Goal: Transaction & Acquisition: Purchase product/service

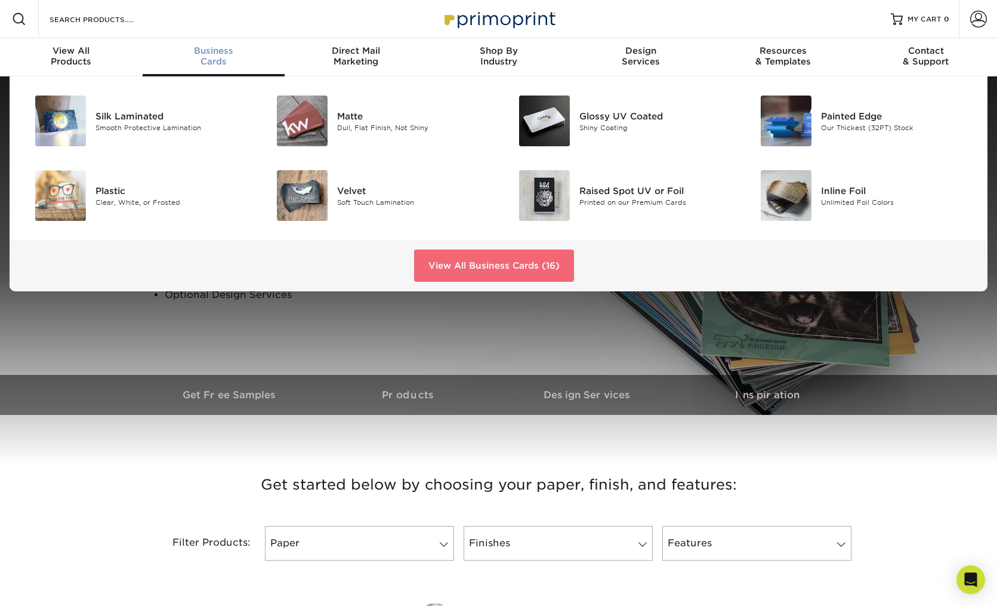
click at [465, 267] on link "View All Business Cards (16)" at bounding box center [494, 265] width 160 height 32
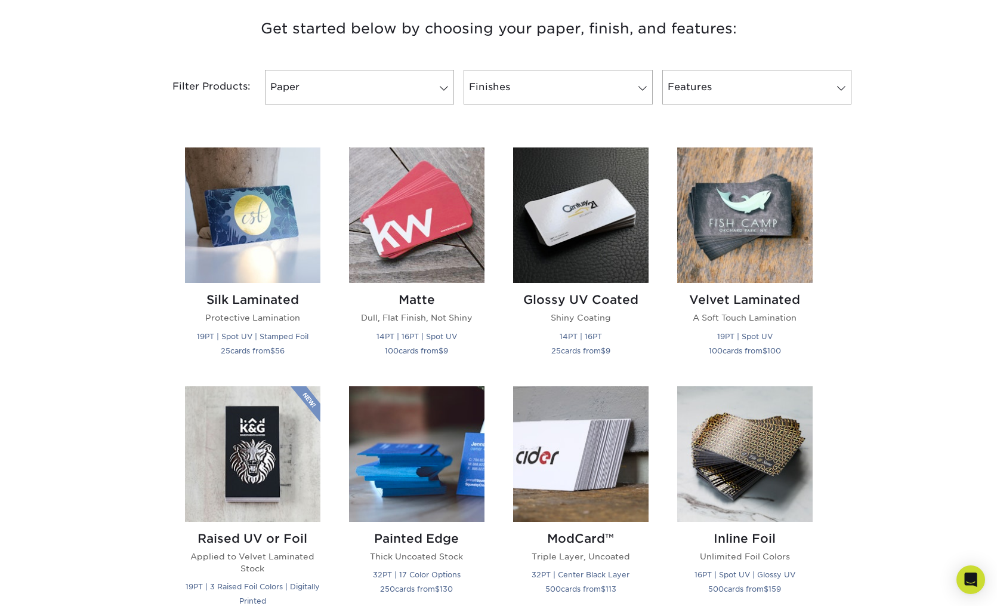
scroll to position [545, 0]
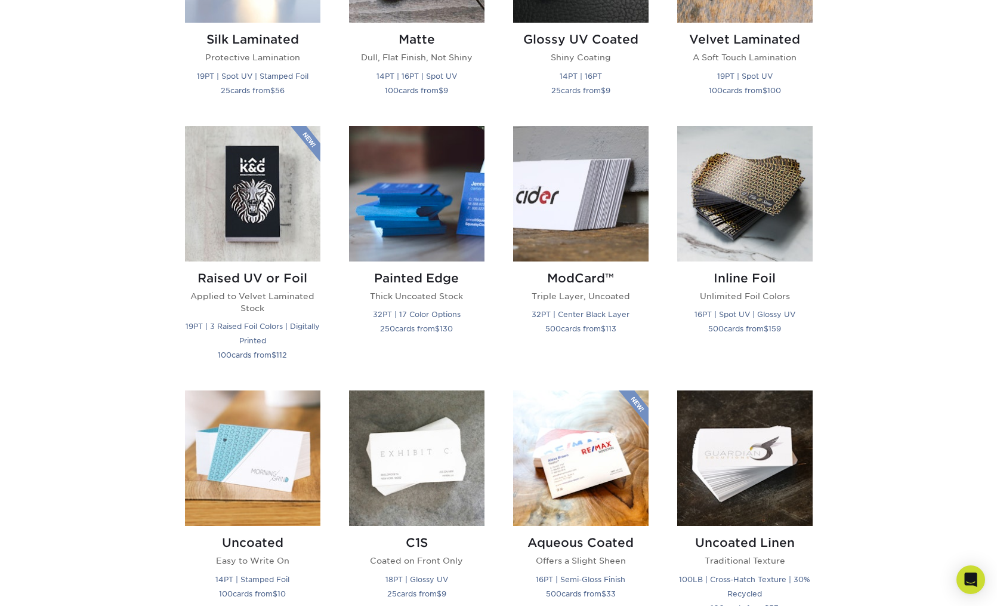
drag, startPoint x: 998, startPoint y: 32, endPoint x: 949, endPoint y: 189, distance: 163.6
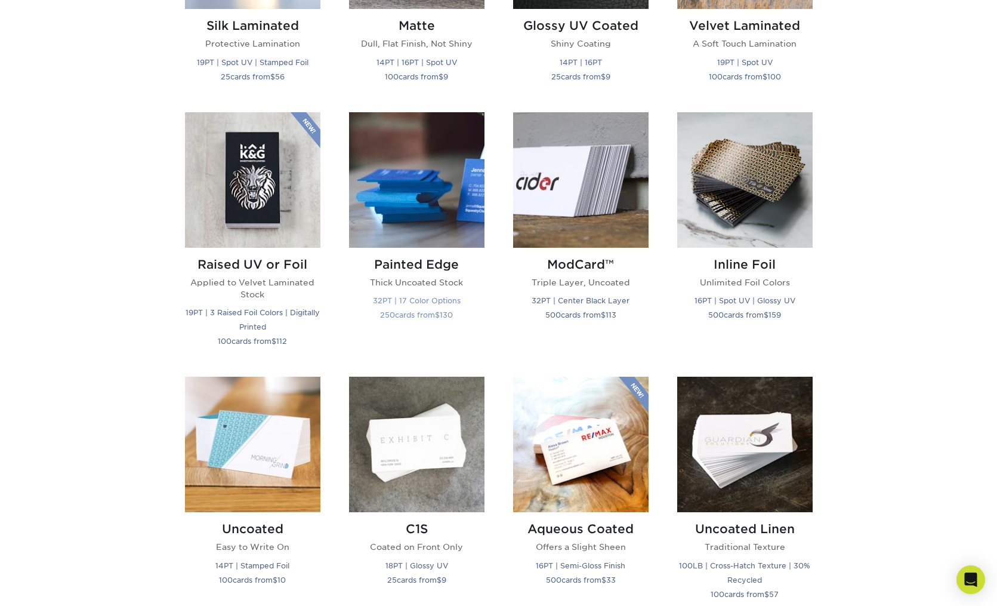
click at [449, 209] on img at bounding box center [416, 179] width 135 height 135
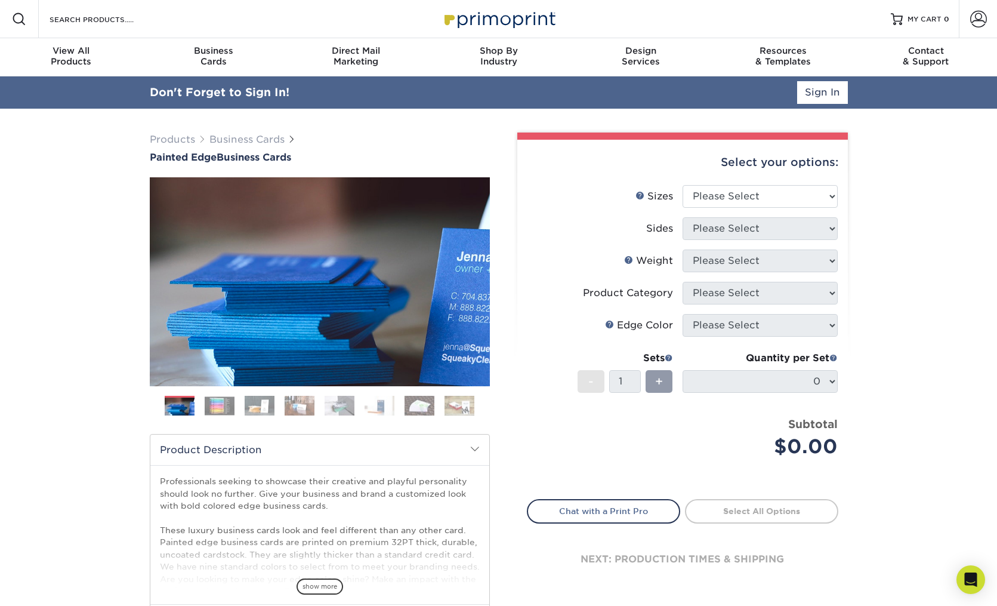
select select "2.00x3.50"
click at [705, 233] on select "Please Select Print Both Sides Print Front Only" at bounding box center [760, 228] width 155 height 23
select select "13abbda7-1d64-4f25-8bb2-c179b224825d"
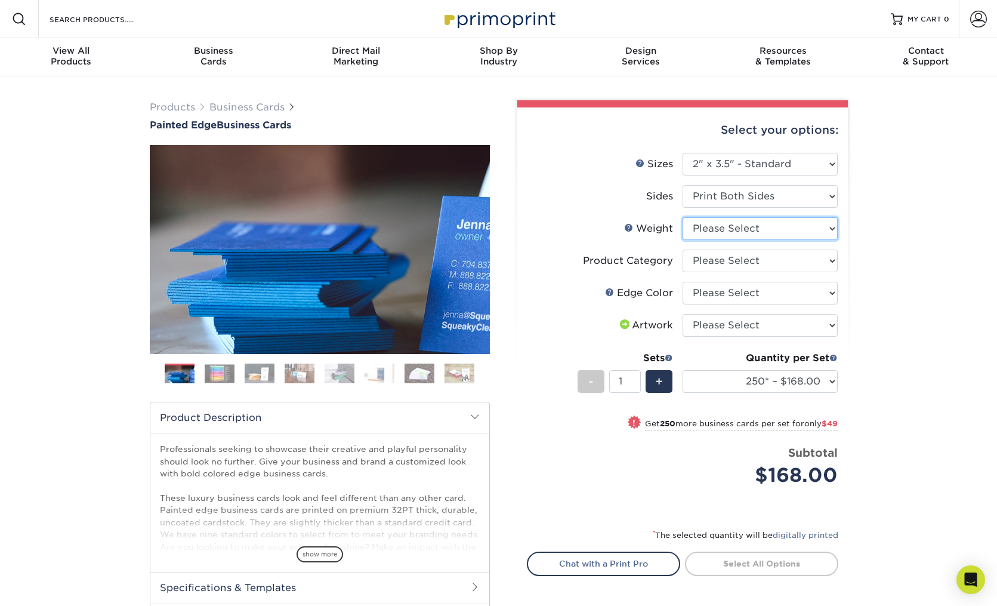
click at [716, 230] on select "Please Select 32PTUC" at bounding box center [760, 228] width 155 height 23
select select "32PTUC"
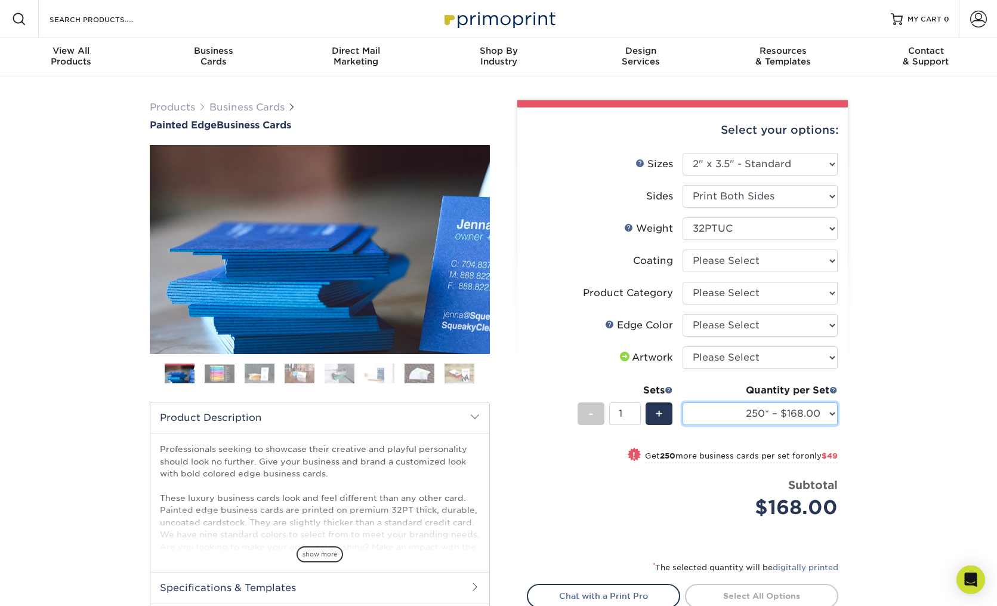
click at [747, 414] on select "250* – $168.00 500* – $217.00 1000* – $339.00" at bounding box center [760, 413] width 155 height 23
click at [252, 103] on link "Business Cards" at bounding box center [246, 106] width 75 height 11
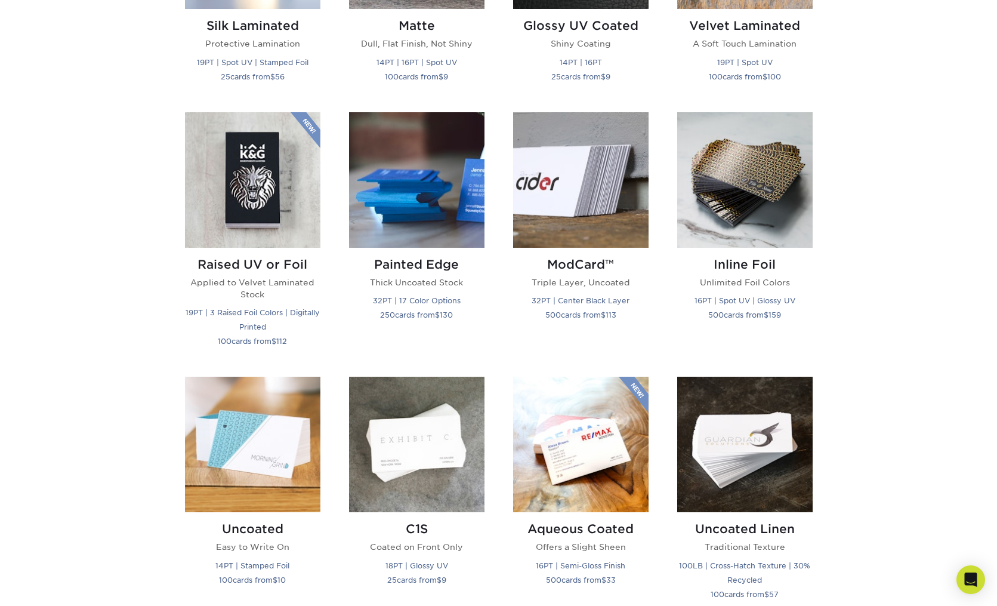
scroll to position [744, 0]
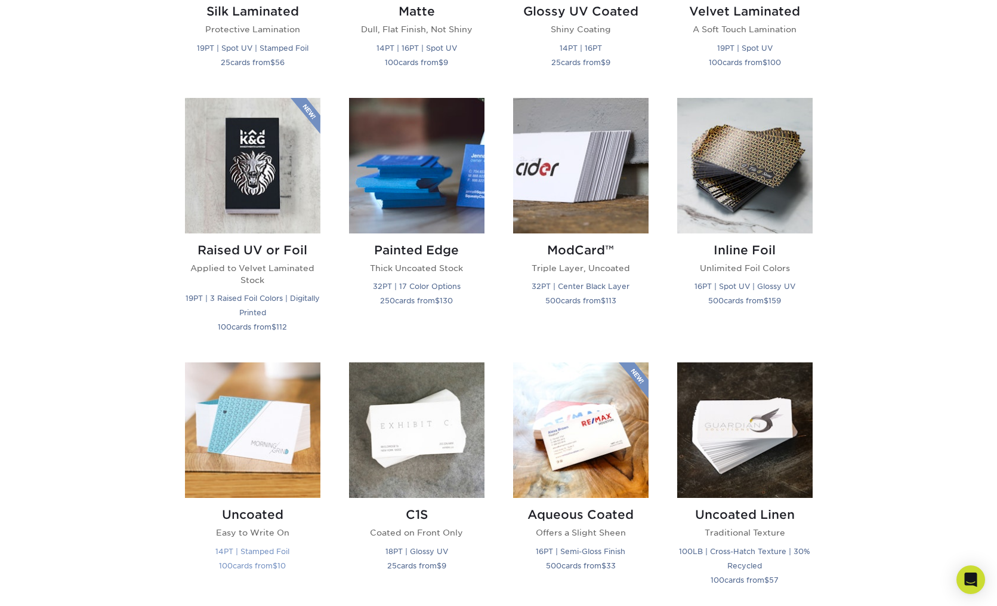
click at [243, 436] on img at bounding box center [252, 429] width 135 height 135
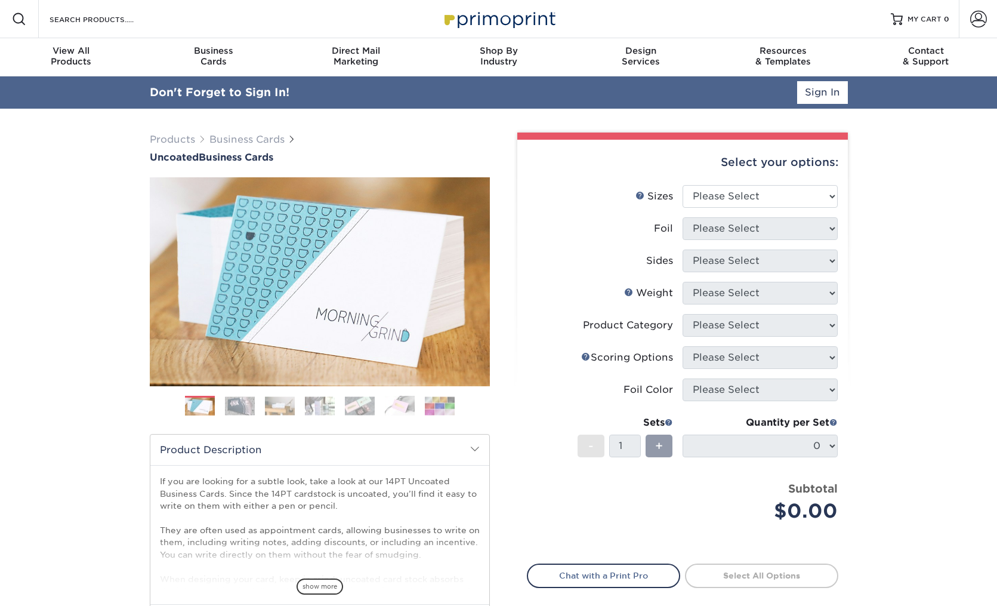
click at [712, 167] on div "Select your options:" at bounding box center [682, 162] width 311 height 45
click at [716, 191] on select "Please Select 1.5" x 3.5" - Mini 1.75" x 3.5" - Mini 2" x 3.5" - Standard 2" x …" at bounding box center [760, 196] width 155 height 23
select select "2.00x3.50"
click at [701, 233] on select "Please Select Yes No" at bounding box center [760, 228] width 155 height 23
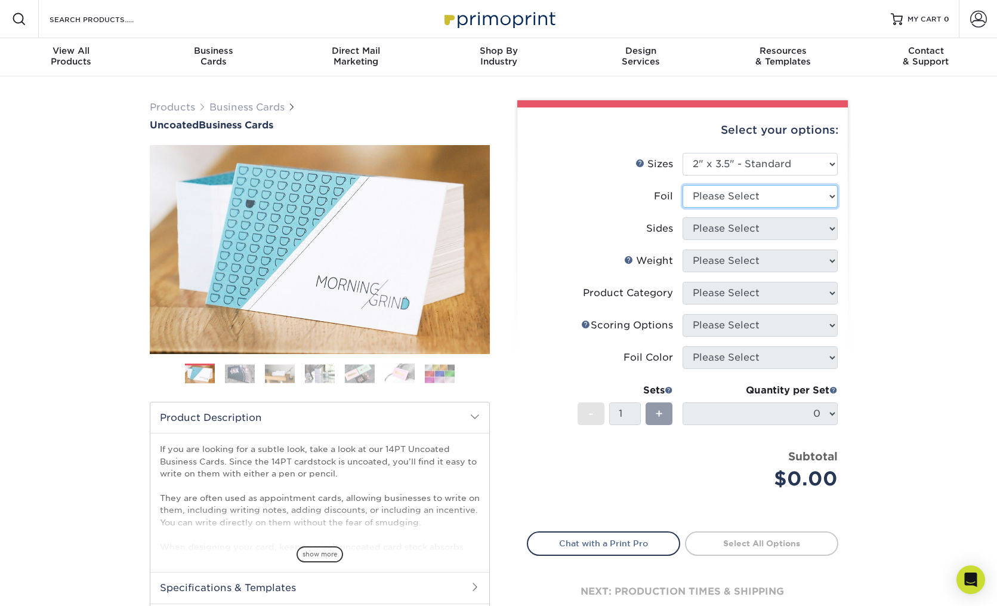
select select "1"
click at [708, 229] on select "Please Select Print Both Sides - Foil Back Only Print Both Sides - Foil Both Si…" at bounding box center [760, 228] width 155 height 23
select select "2ba18f74-0f96-487e-8b6e-985b404b3305"
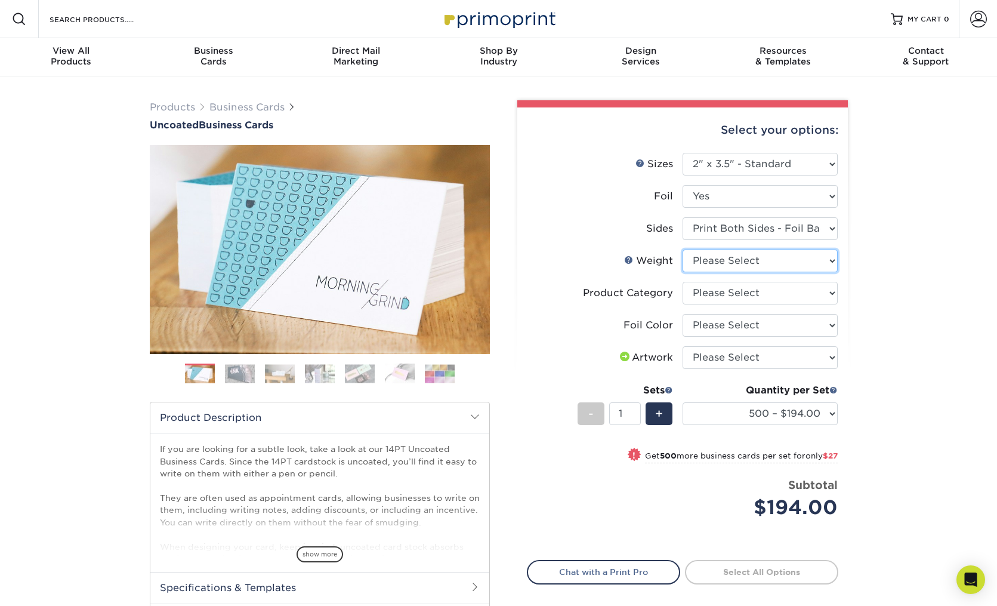
click at [723, 260] on select "Please Select 14PT Uncoated" at bounding box center [760, 260] width 155 height 23
select select "14PT Uncoated"
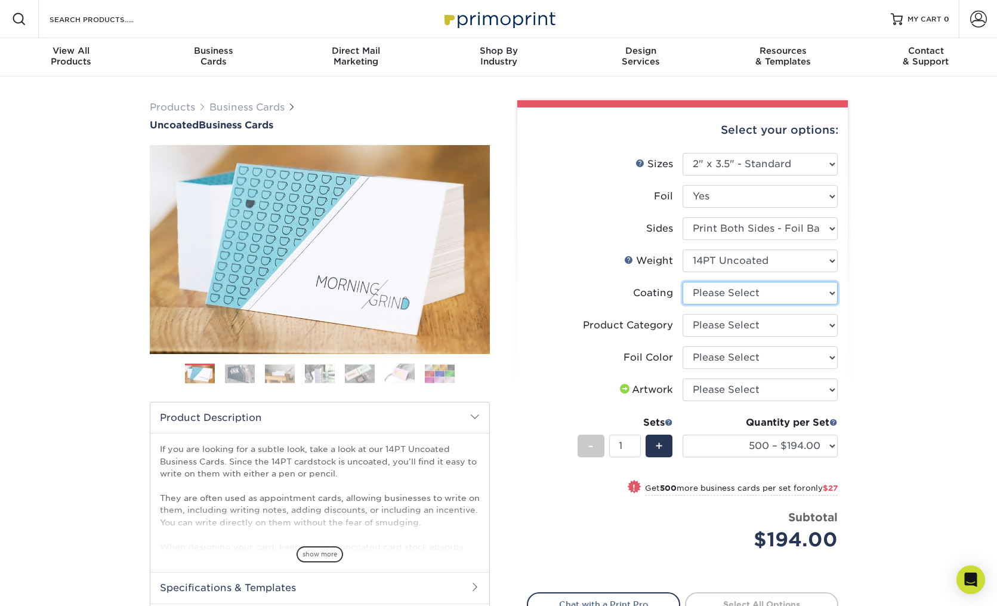
click at [724, 292] on select at bounding box center [760, 293] width 155 height 23
select select "3e7618de-abca-4bda-9f97-8b9129e913d8"
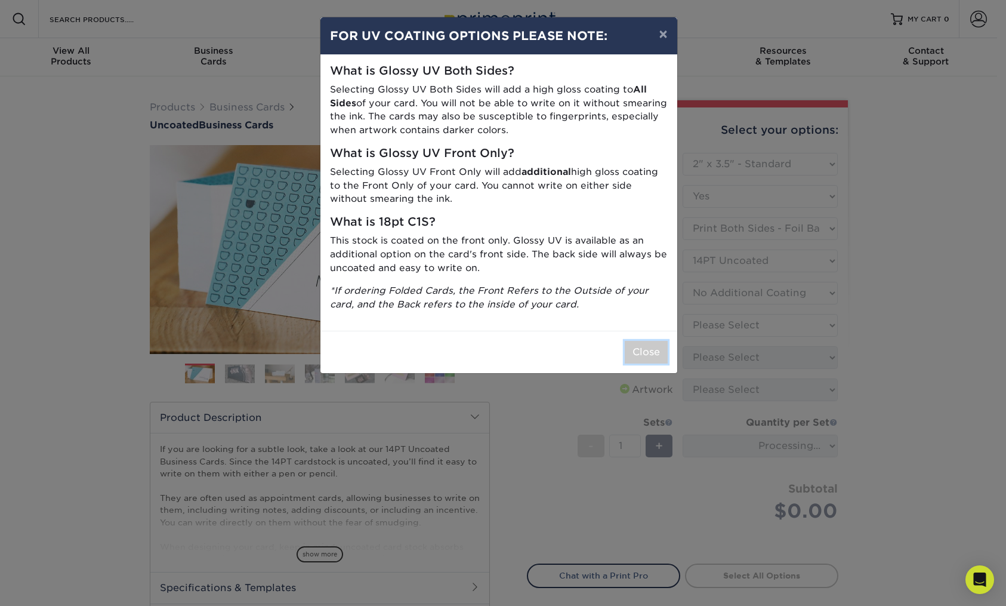
click at [650, 353] on button "Close" at bounding box center [646, 352] width 43 height 23
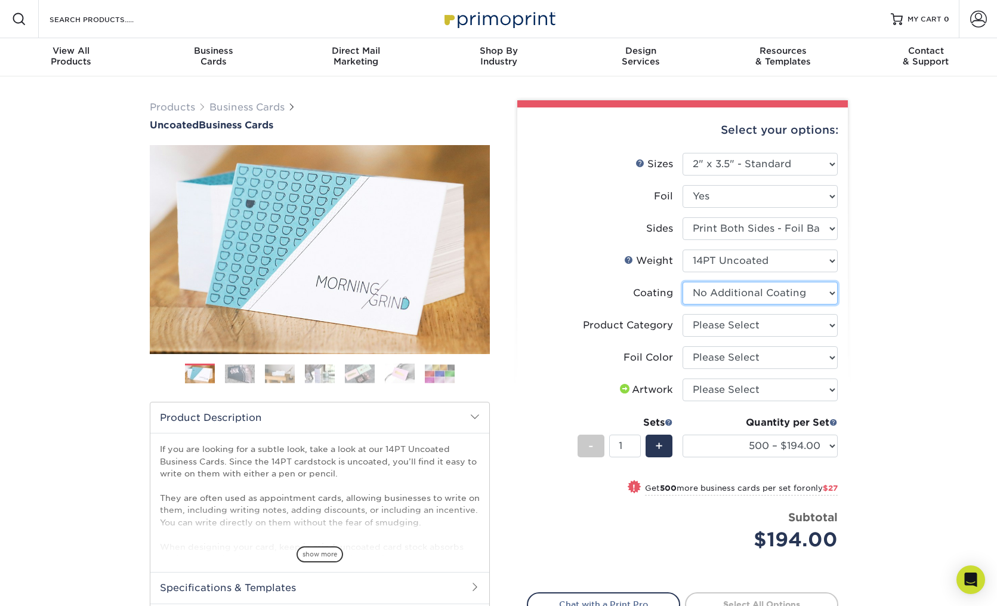
click at [721, 293] on select at bounding box center [760, 293] width 155 height 23
click at [712, 324] on select "Please Select Business Cards" at bounding box center [760, 325] width 155 height 23
select select "3b5148f1-0588-4f88-a218-97bcfdce65c1"
click at [715, 358] on select "Please Select Silver Foil Black Foil Blue Foil Copper Foil Gold Foil Red Foil R…" at bounding box center [760, 357] width 155 height 23
click at [716, 354] on select "Please Select Silver Foil Black Foil Blue Foil Copper Foil Gold Foil Red Foil R…" at bounding box center [760, 357] width 155 height 23
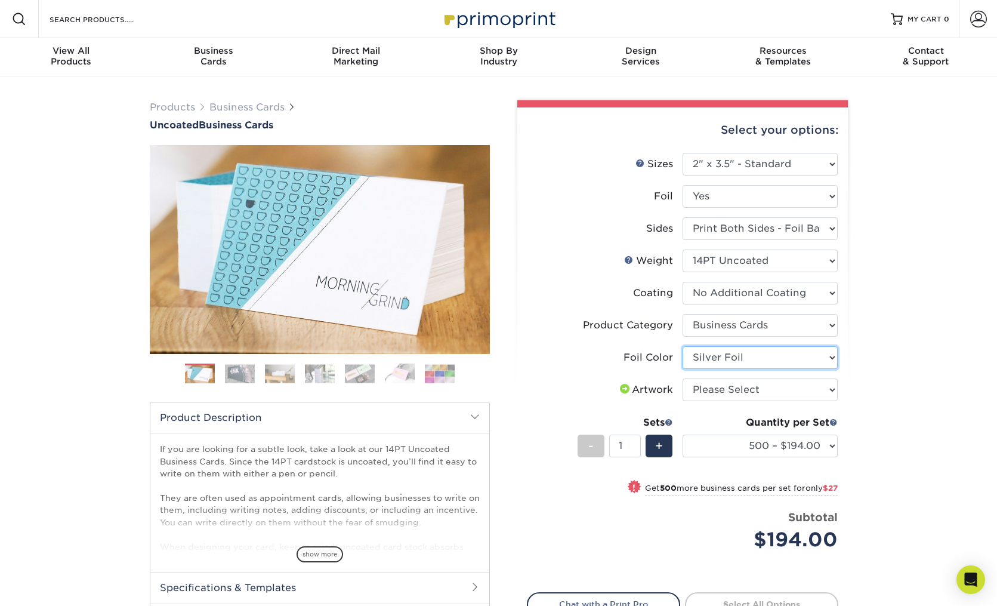
select select "-1"
click at [742, 230] on select "Please Select Print Both Sides - Foil Back Only Print Both Sides - Foil Both Si…" at bounding box center [760, 228] width 155 height 23
click at [724, 196] on select "Please Select Yes No" at bounding box center [760, 196] width 155 height 23
select select "0"
select select "-1"
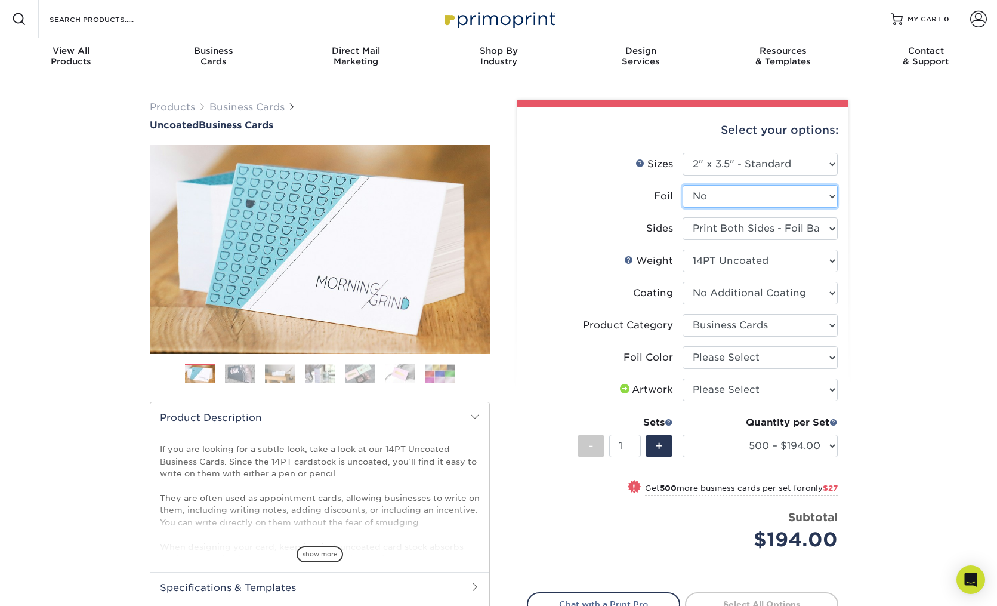
select select "-1"
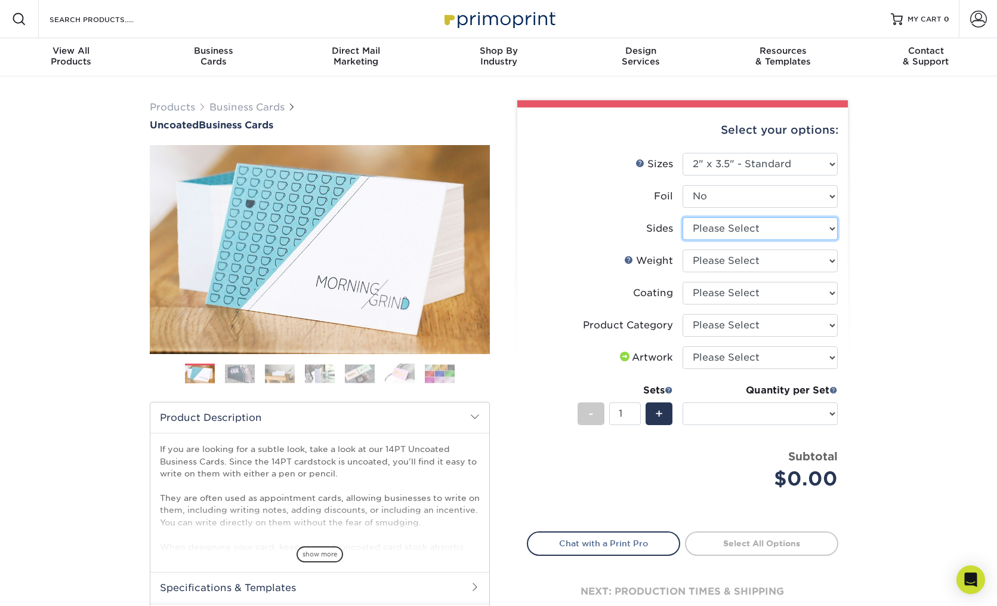
click at [727, 232] on select "Please Select Print Both Sides Print Front Only" at bounding box center [760, 228] width 155 height 23
select select "13abbda7-1d64-4f25-8bb2-c179b224825d"
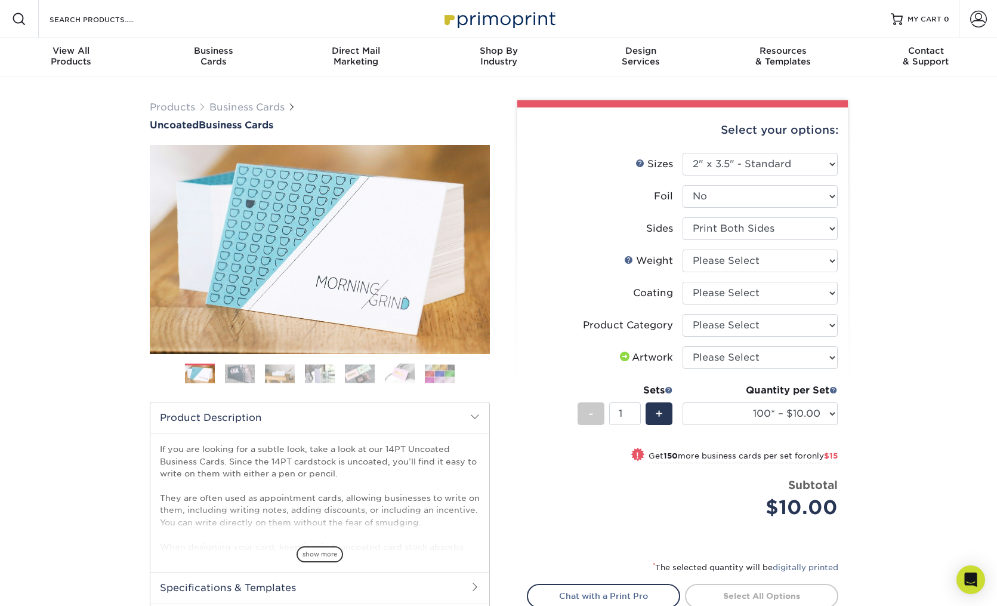
click at [732, 260] on select "Please Select 14PT Uncoated" at bounding box center [760, 260] width 155 height 23
select select "14PT Uncoated"
click at [712, 291] on select at bounding box center [760, 293] width 155 height 23
select select "3e7618de-abca-4bda-9f97-8b9129e913d8"
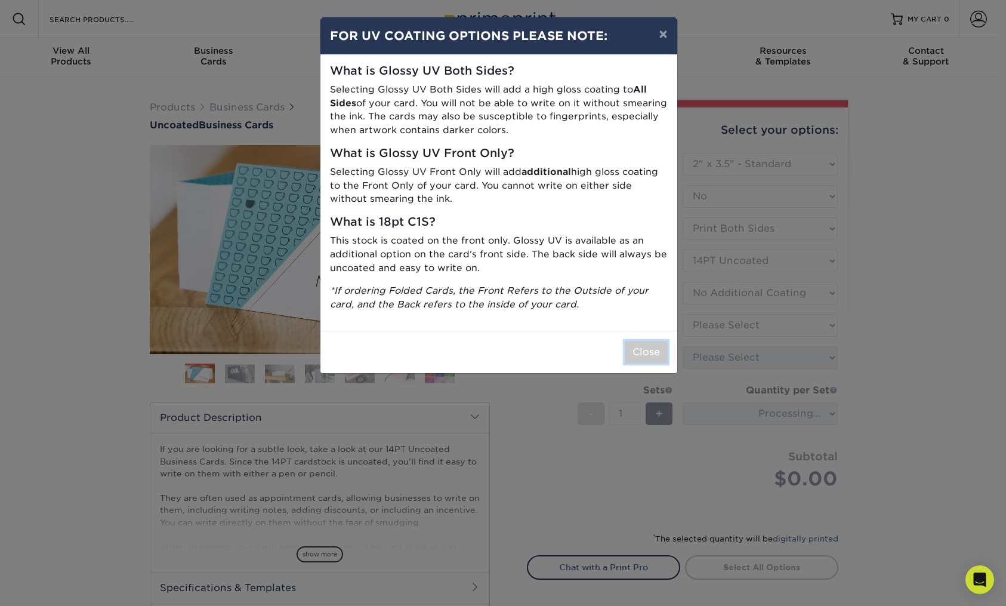
click at [642, 347] on button "Close" at bounding box center [646, 352] width 43 height 23
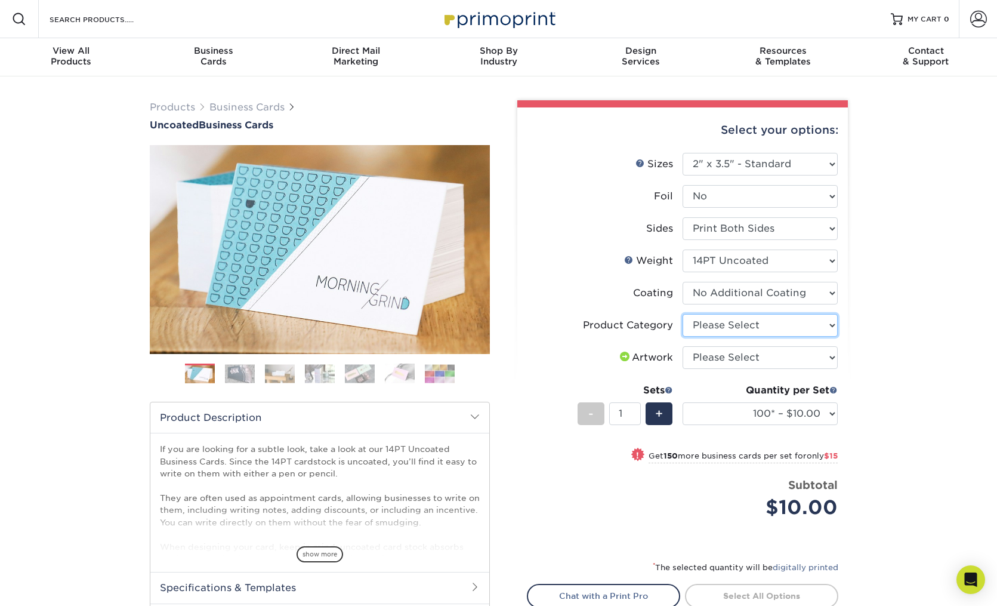
click at [723, 314] on select "Please Select Business Cards" at bounding box center [760, 325] width 155 height 23
select select "3b5148f1-0588-4f88-a218-97bcfdce65c1"
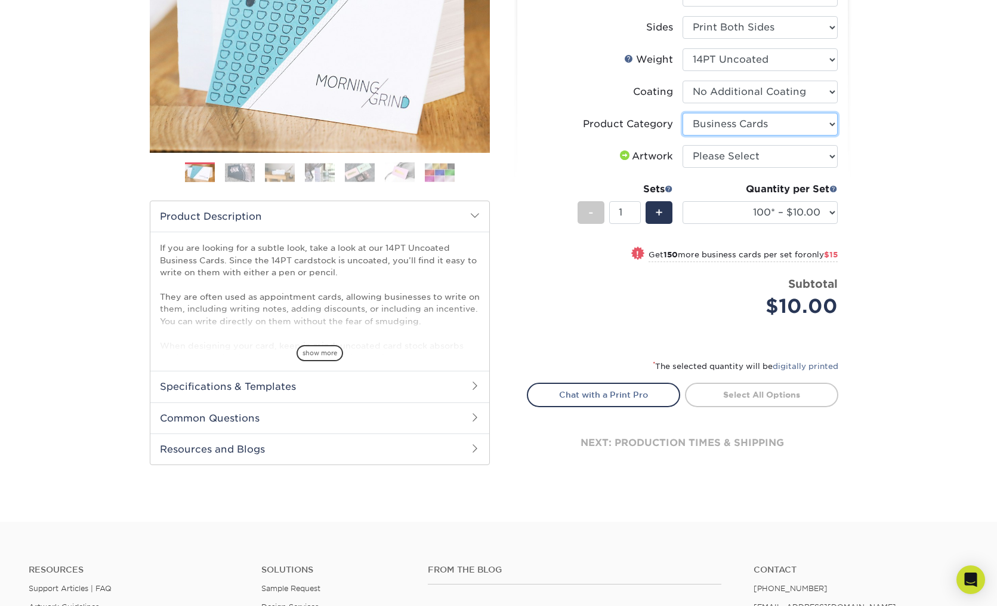
scroll to position [204, 0]
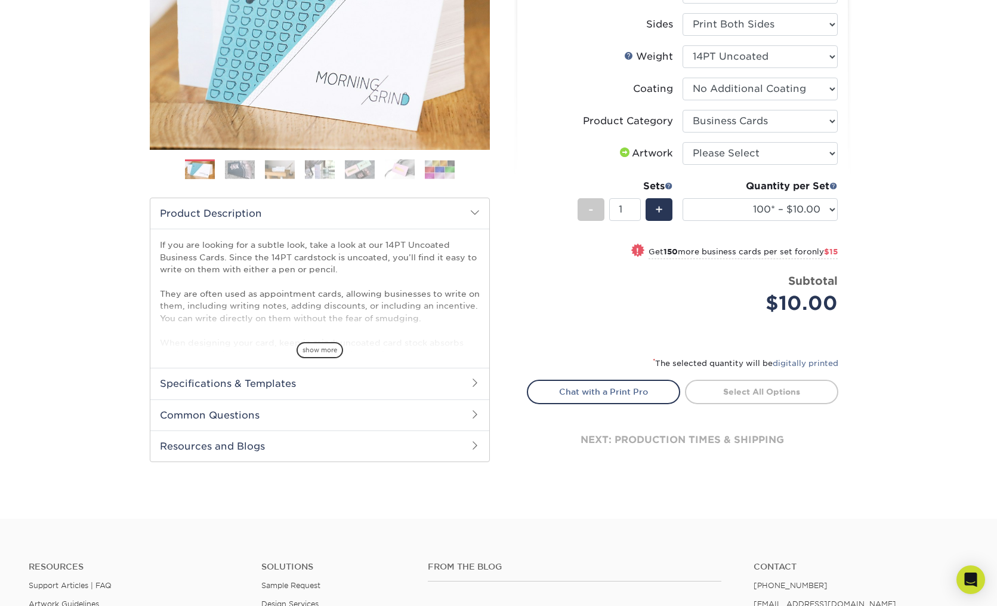
click at [715, 321] on li "Price per set $10.00 Subtotal $10.00 This product does not qualify for a discou…" at bounding box center [682, 303] width 292 height 60
click at [658, 206] on span "+" at bounding box center [659, 210] width 8 height 18
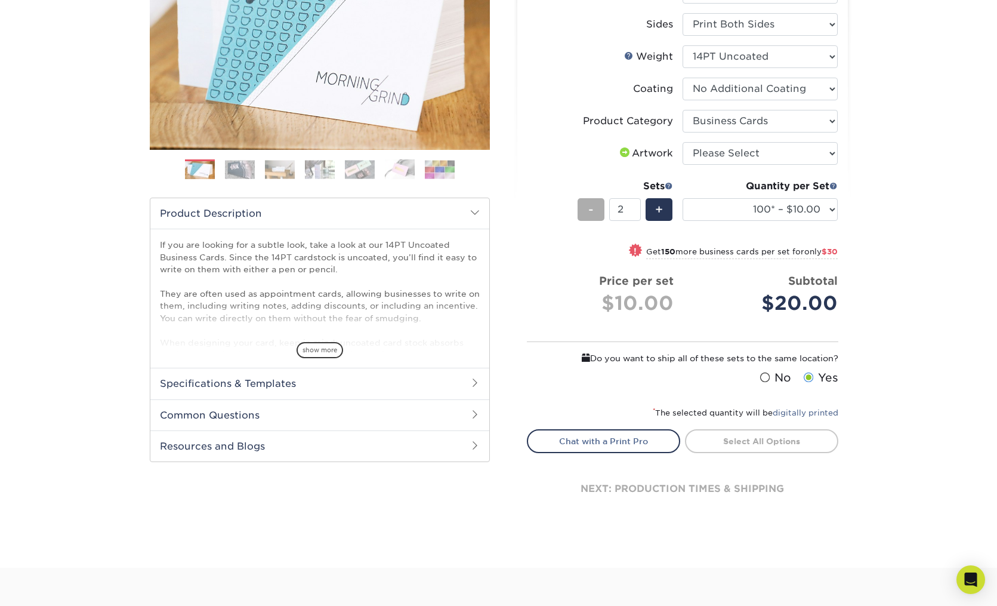
click at [590, 206] on span "-" at bounding box center [590, 210] width 5 height 18
type input "1"
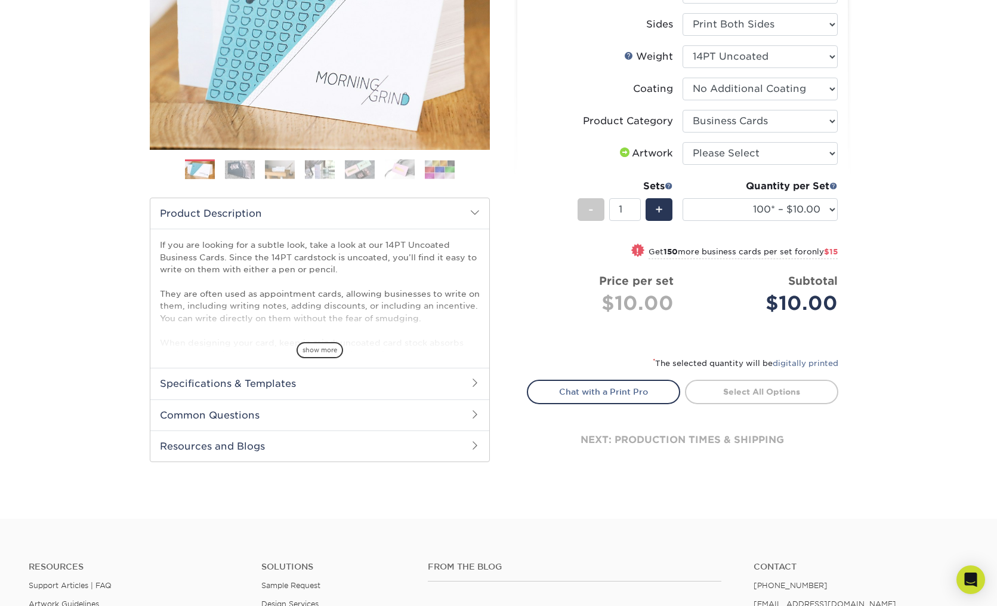
click at [782, 514] on div "Products Business Cards Uncoated Business Cards Previous Next 100" at bounding box center [498, 195] width 997 height 646
drag, startPoint x: 995, startPoint y: 289, endPoint x: 993, endPoint y: 301, distance: 12.1
click at [994, 300] on div "Products Business Cards Uncoated Business Cards Previous Next 100" at bounding box center [498, 195] width 997 height 646
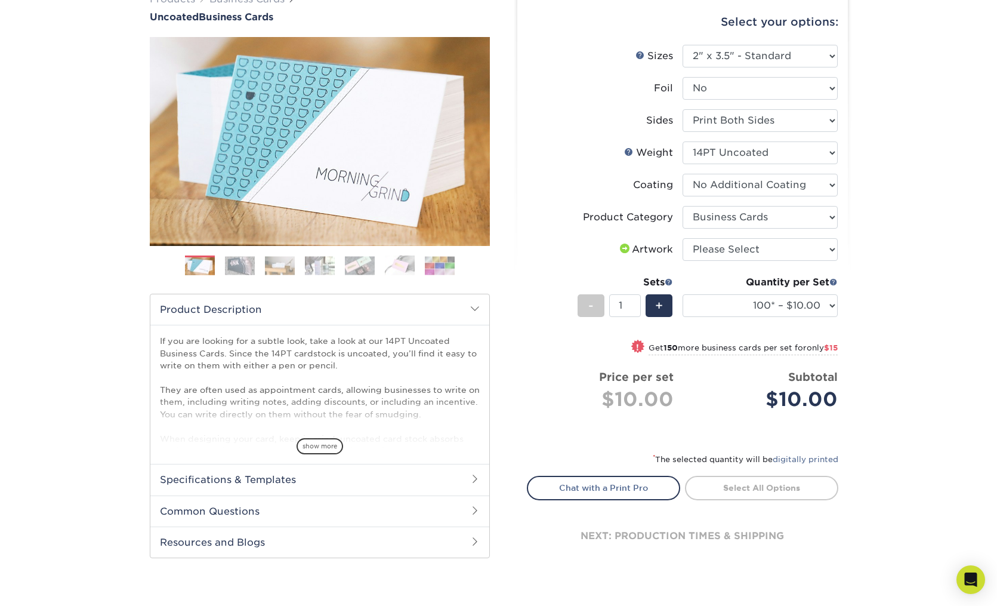
scroll to position [109, 0]
click at [706, 251] on select "Please Select I will upload files I need a design - $100" at bounding box center [760, 249] width 155 height 23
select select "upload"
click at [780, 486] on link "Proceed to Shipping" at bounding box center [761, 485] width 153 height 21
type input "Set 1"
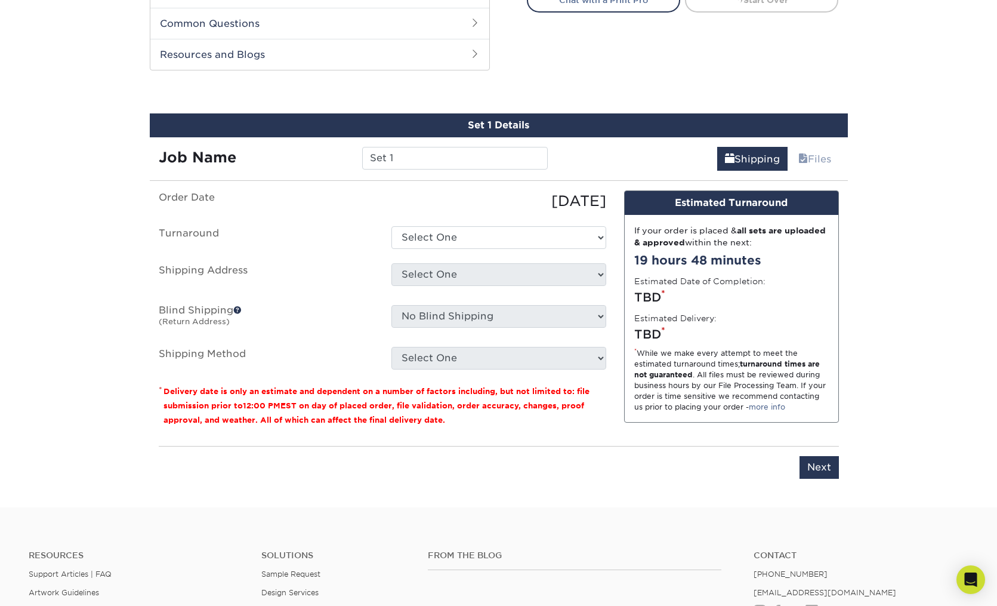
scroll to position [616, 0]
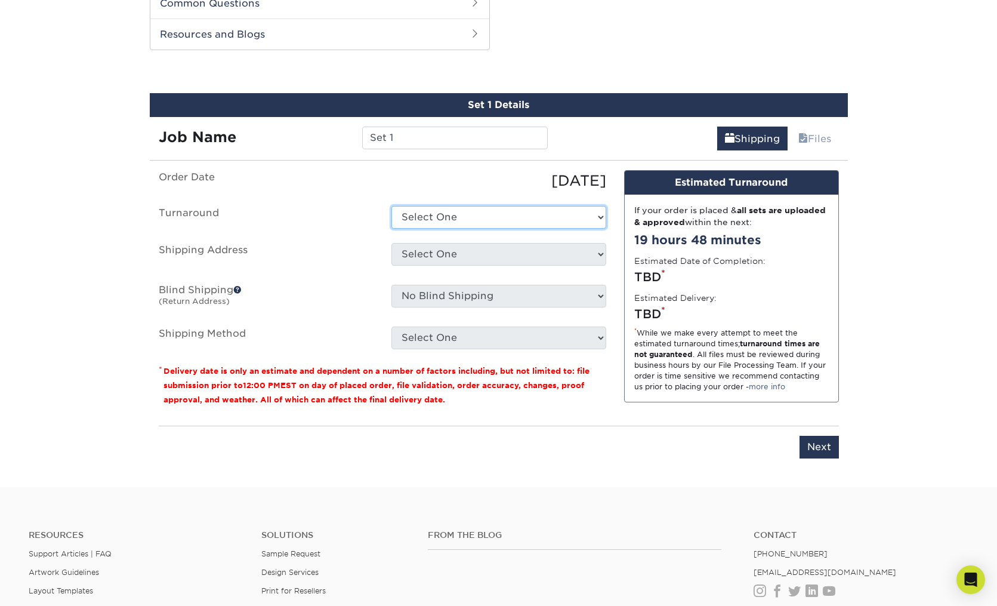
click at [420, 217] on select "Select One 2-4 Business Days 2 Day Next Business Day" at bounding box center [498, 217] width 215 height 23
select select "4c2c72ee-1c68-4ec0-9d3e-319953a38893"
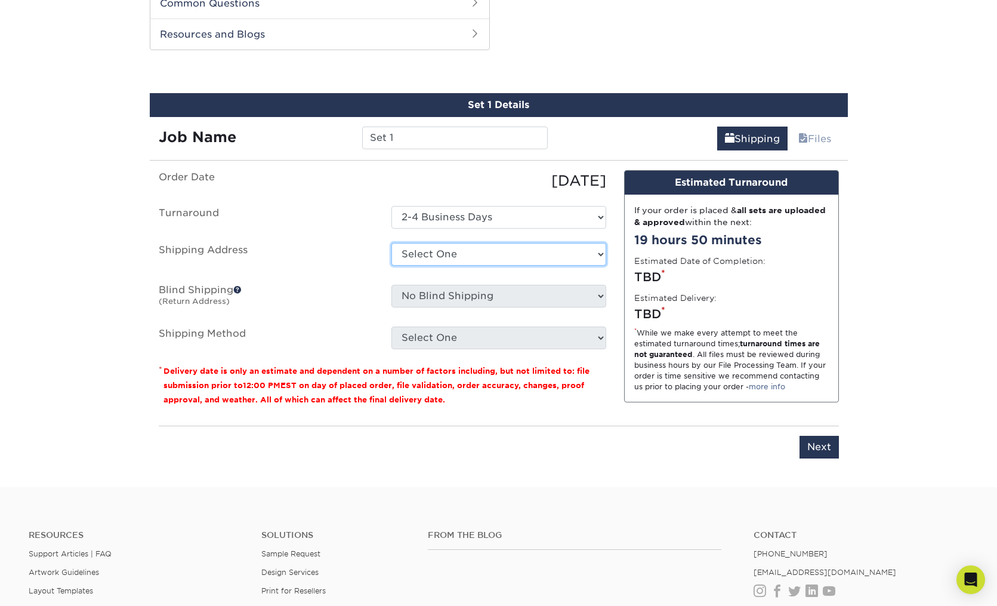
click at [429, 255] on select "Select One + Add New Address - Login" at bounding box center [498, 254] width 215 height 23
select select "-1"
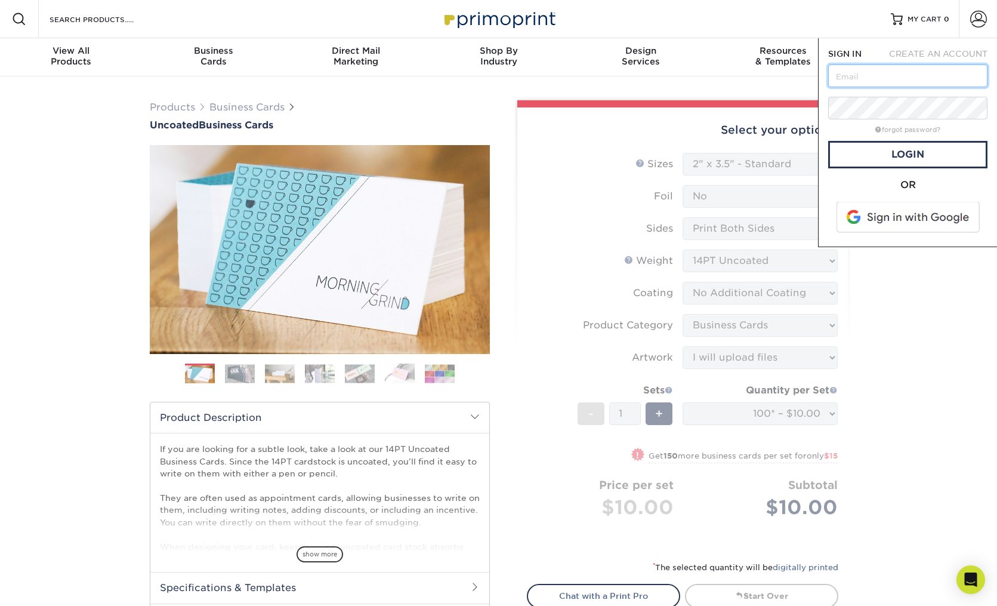
drag, startPoint x: 859, startPoint y: 84, endPoint x: 874, endPoint y: 79, distance: 15.1
click at [859, 84] on input "text" at bounding box center [907, 75] width 159 height 23
type input "[PERSON_NAME][EMAIL_ADDRESS][DOMAIN_NAME]"
click at [911, 159] on link "Login" at bounding box center [907, 154] width 159 height 27
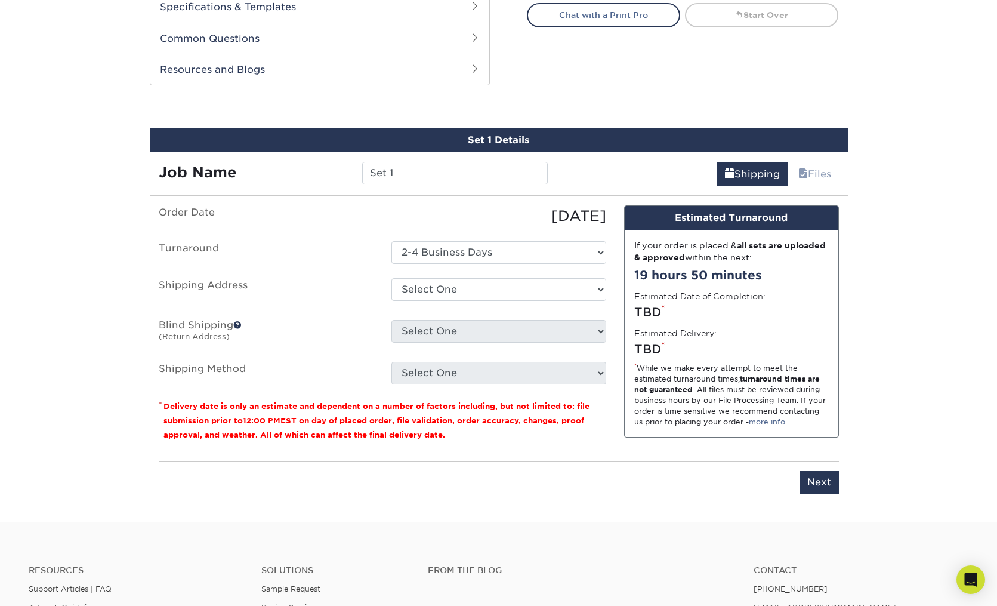
scroll to position [588, 0]
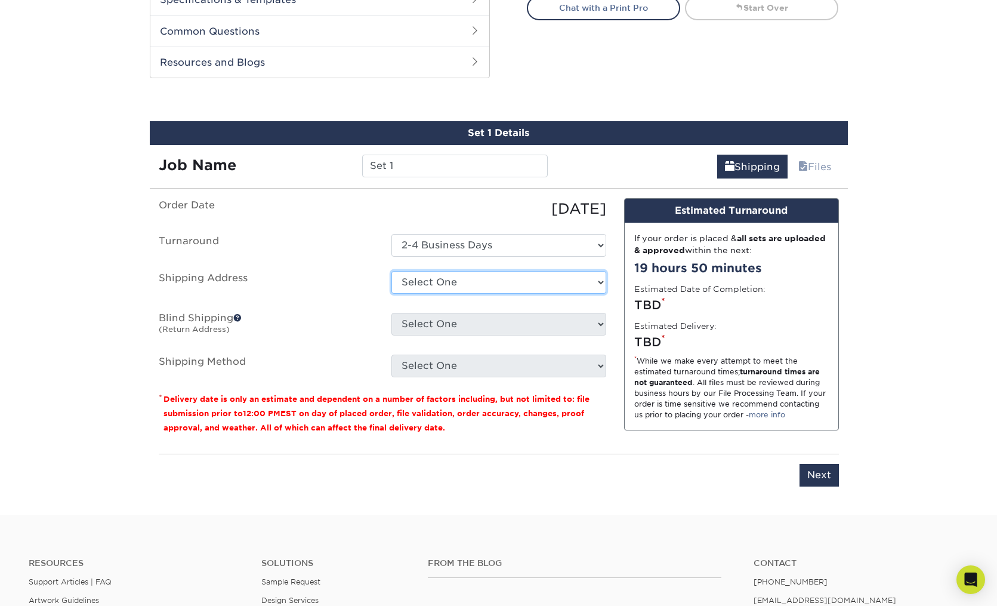
click at [430, 273] on select "Select [GEOGRAPHIC_DATA][STREET_ADDRESS][US_STATE][GEOGRAPHIC_DATA] [STREET_ADD…" at bounding box center [498, 282] width 215 height 23
select select "8121"
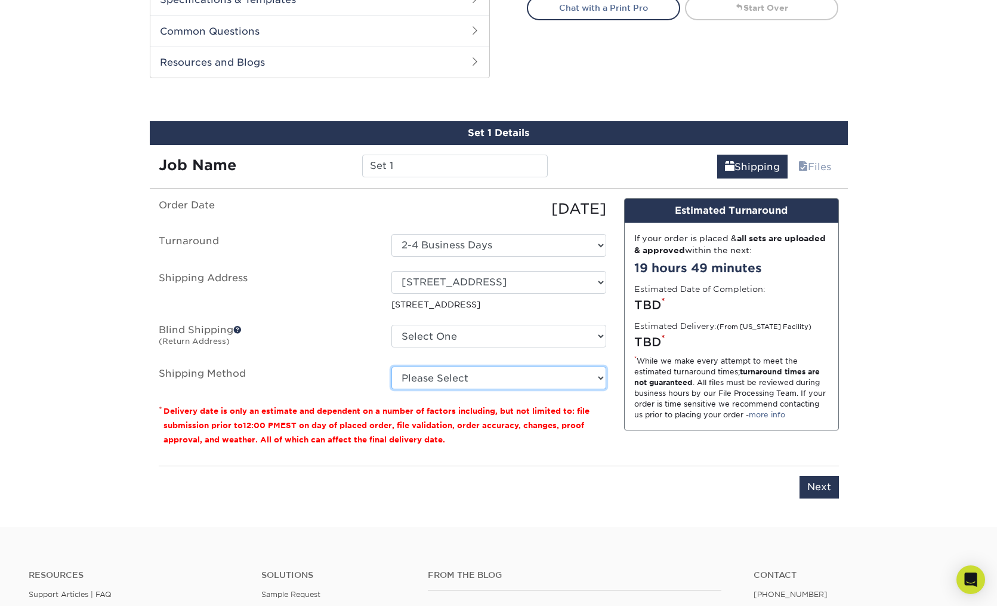
click at [416, 378] on select "Please Select Ground Shipping (+$7.84) 3 Day Shipping Service (+$20.07) 2 Day A…" at bounding box center [498, 377] width 215 height 23
select select "03"
click at [502, 384] on select "Please Select Ground Shipping (+$7.84) 3 Day Shipping Service (+$20.07) 2 Day A…" at bounding box center [498, 377] width 215 height 23
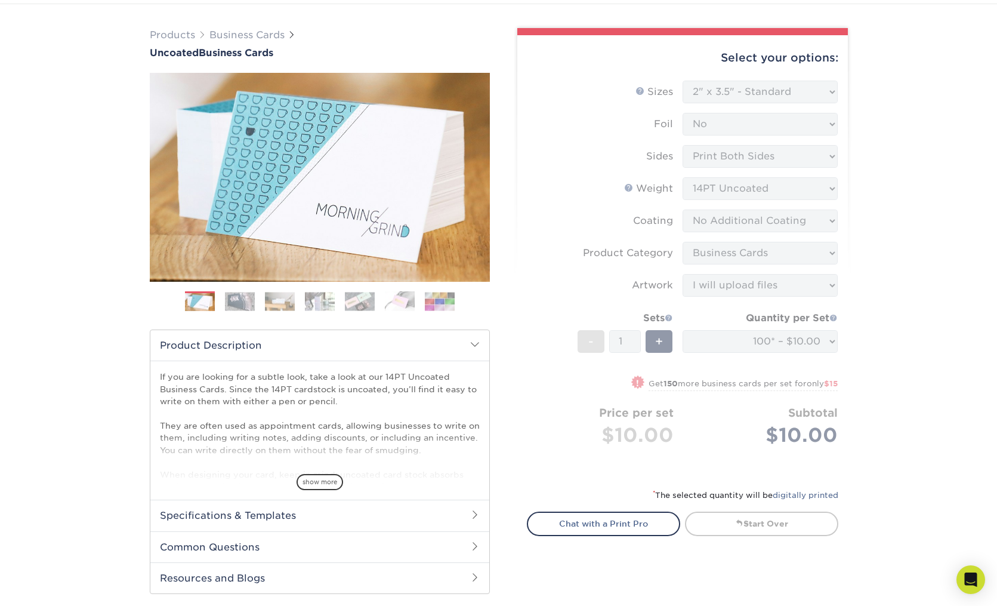
scroll to position [75, 0]
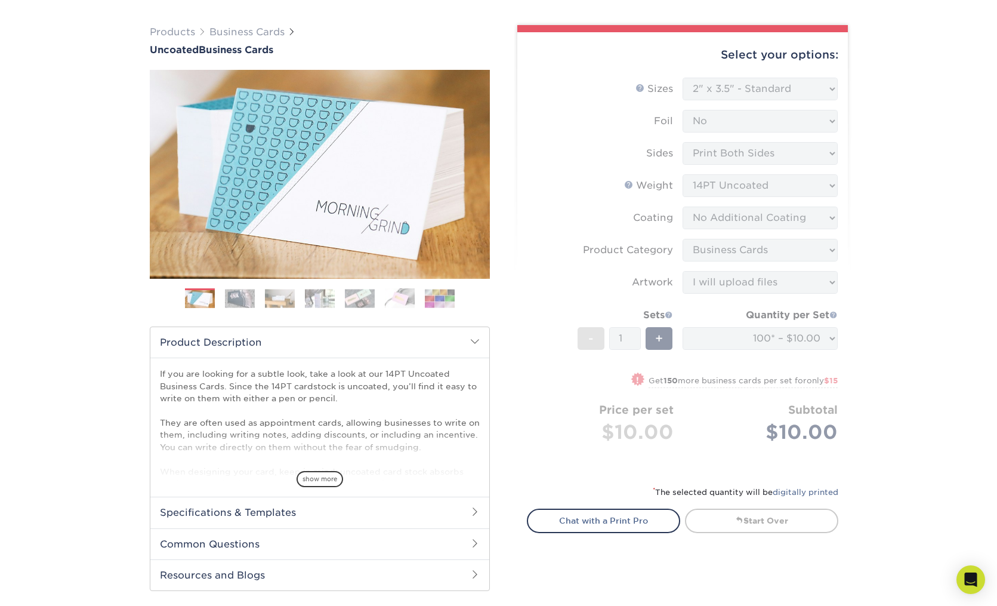
click at [855, 242] on div "Products Business Cards Uncoated Business Cards Previous Next 100" at bounding box center [498, 520] width 997 height 1038
click at [703, 335] on form "Sizes Help Sizes Please Select 1.5" x 3.5" - Mini 1.75" x 3.5" - Mini 2" x 3.5"…" at bounding box center [682, 274] width 311 height 393
click at [692, 341] on form "Sizes Help Sizes Please Select 1.5" x 3.5" - Mini 1.75" x 3.5" - Mini 2" x 3.5"…" at bounding box center [682, 274] width 311 height 393
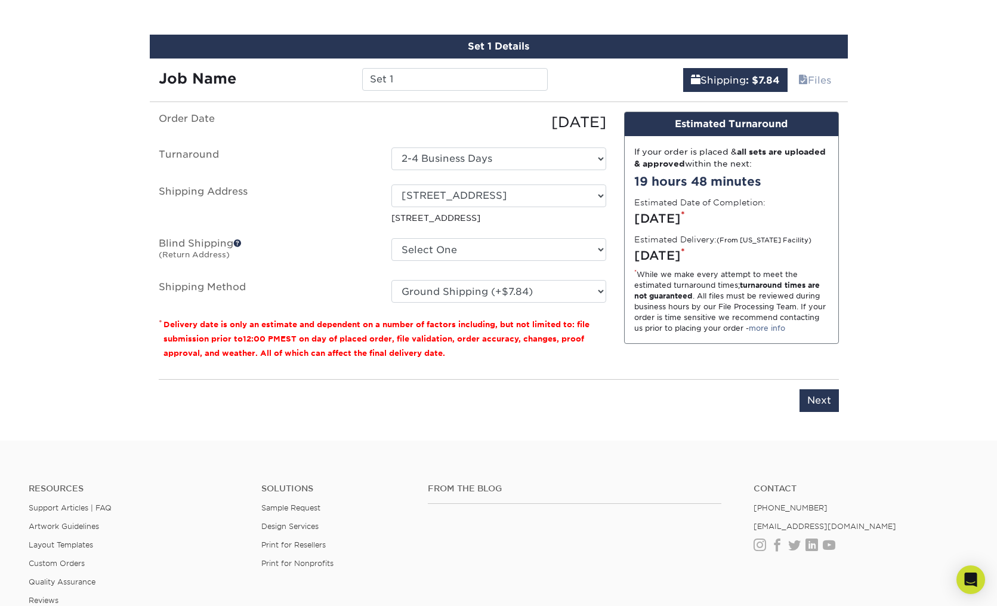
scroll to position [673, 0]
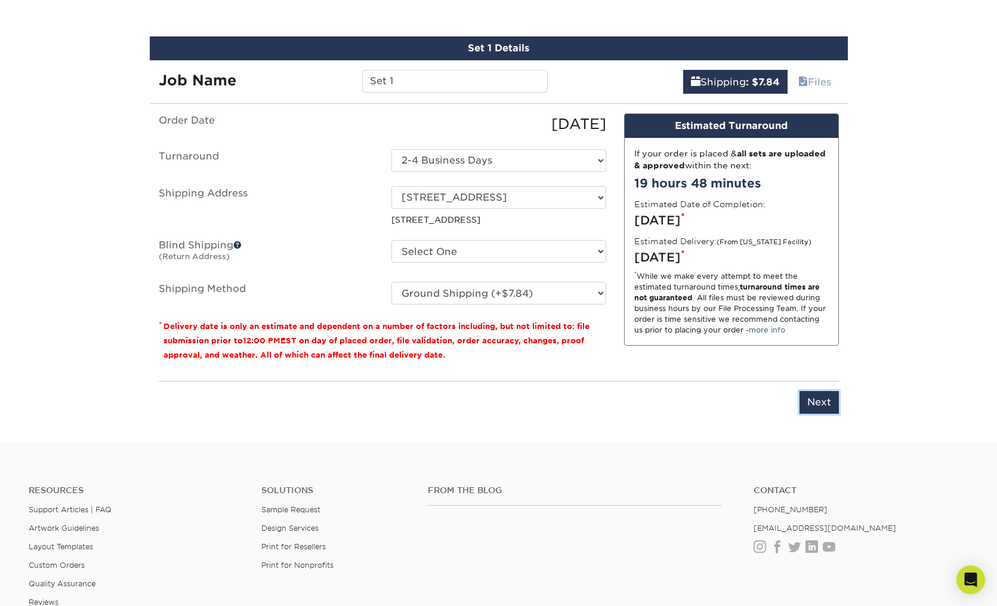
click at [815, 402] on input "Next" at bounding box center [819, 402] width 39 height 23
